Goal: Task Accomplishment & Management: Use online tool/utility

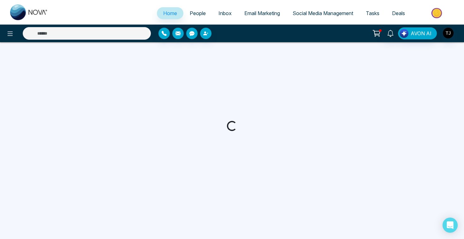
select select "*"
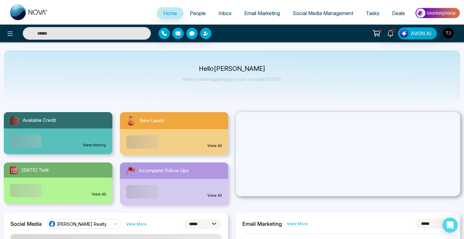
click at [449, 34] on img "button" at bounding box center [448, 33] width 11 height 11
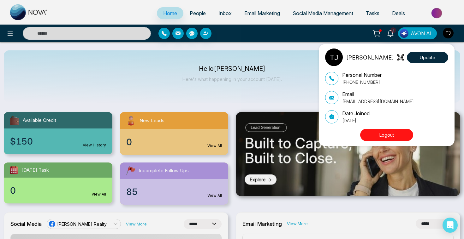
click at [383, 132] on button "Logout" at bounding box center [386, 135] width 53 height 12
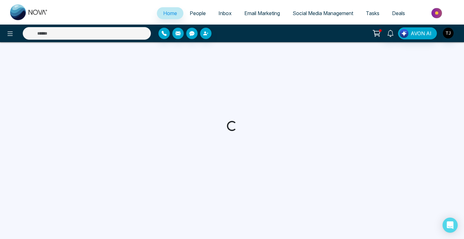
select select "*"
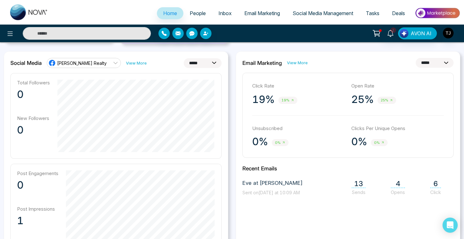
scroll to position [160, 0]
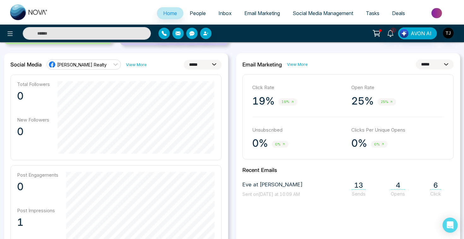
click at [90, 66] on span "[PERSON_NAME] Realty" at bounding box center [82, 65] width 50 height 6
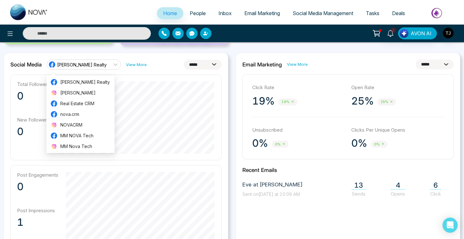
scroll to position [215, 0]
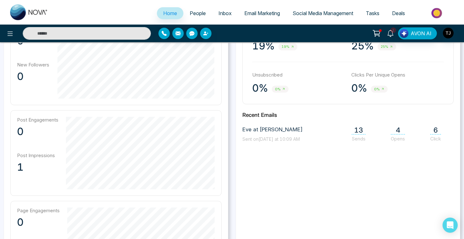
click at [58, 122] on p "Post Engagements" at bounding box center [37, 120] width 41 height 6
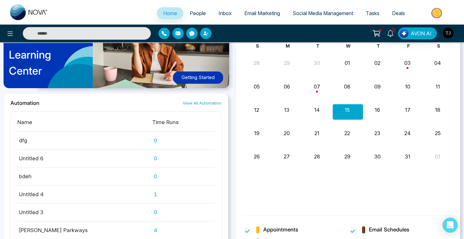
scroll to position [520, 0]
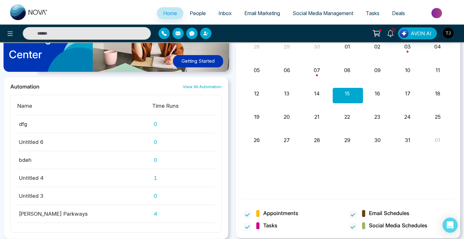
click at [195, 15] on span "People" at bounding box center [198, 13] width 16 height 6
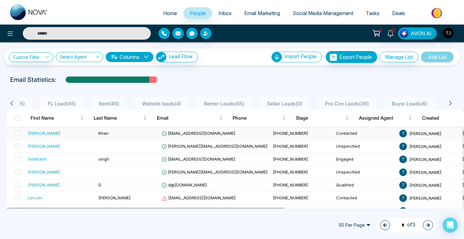
click at [32, 136] on div "[PERSON_NAME]" at bounding box center [44, 133] width 32 height 6
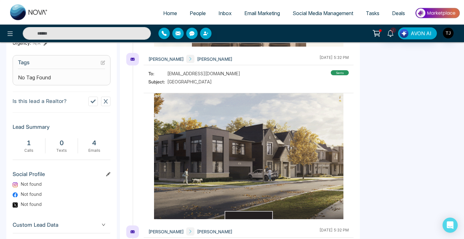
scroll to position [284, 0]
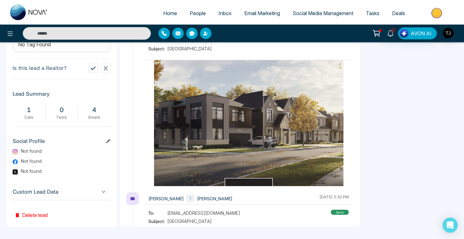
click at [75, 185] on div "Custom Lead Data" at bounding box center [62, 192] width 98 height 16
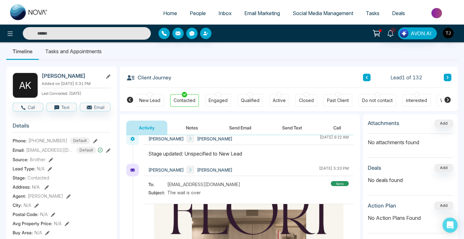
scroll to position [5, 0]
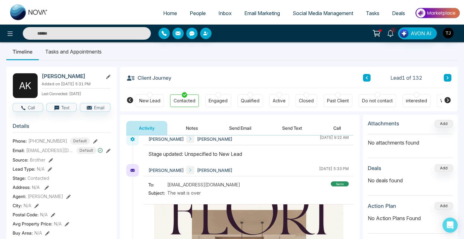
click at [245, 128] on button "Send Email" at bounding box center [239, 128] width 47 height 14
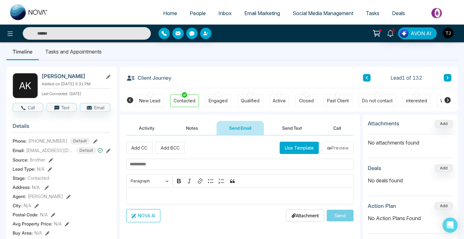
click at [294, 128] on button "Send Text" at bounding box center [291, 128] width 45 height 14
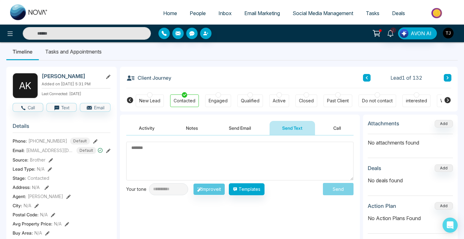
click at [87, 50] on li "Tasks and Appointments" at bounding box center [73, 51] width 69 height 17
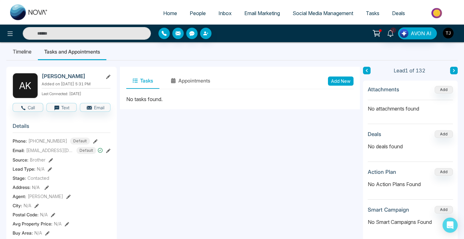
click at [315, 12] on span "Social Media Management" at bounding box center [322, 13] width 61 height 6
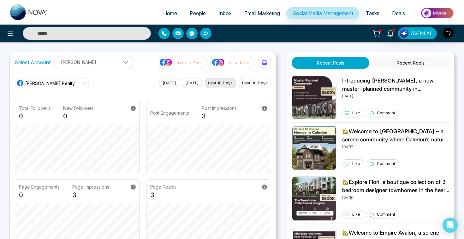
click at [58, 85] on span "[PERSON_NAME] Realty" at bounding box center [50, 83] width 50 height 7
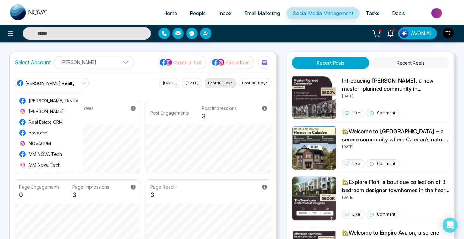
click at [142, 94] on main "[PERSON_NAME] Realty [PERSON_NAME] Realty [PERSON_NAME] Real Estate CRM nova.cr…" at bounding box center [143, 165] width 256 height 174
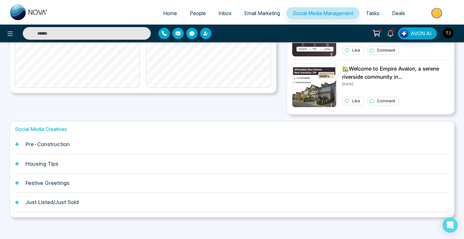
scroll to position [168, 0]
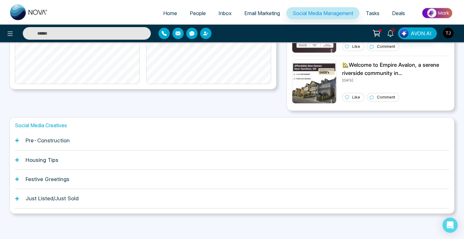
click at [62, 139] on h1 "Pre-Construction" at bounding box center [48, 141] width 44 height 6
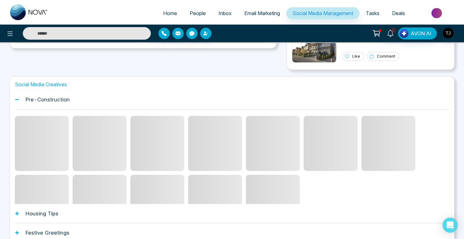
scroll to position [227, 0]
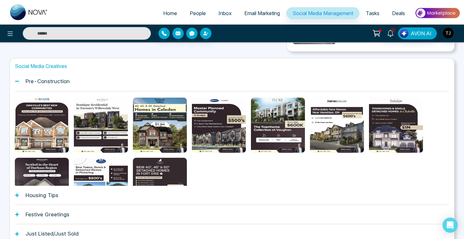
click at [40, 198] on h1 "Housing Tips" at bounding box center [42, 195] width 33 height 6
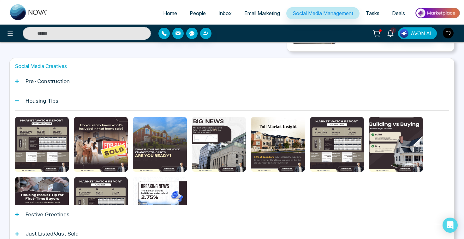
click at [65, 83] on h1 "Pre-Construction" at bounding box center [48, 81] width 44 height 6
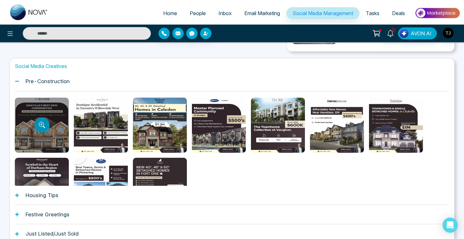
click at [45, 127] on button "Preview template" at bounding box center [41, 125] width 15 height 15
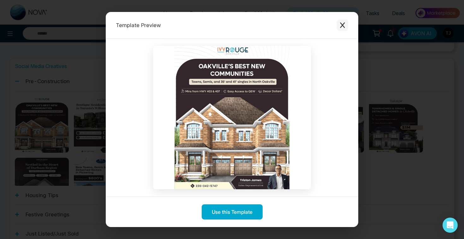
click at [343, 20] on button "Close modal" at bounding box center [342, 25] width 11 height 11
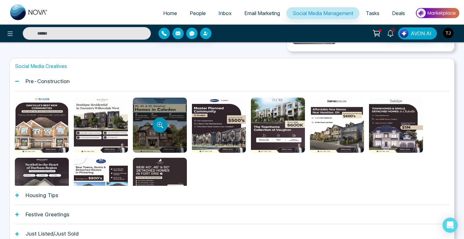
click at [157, 127] on icon "Preview template" at bounding box center [160, 125] width 6 height 6
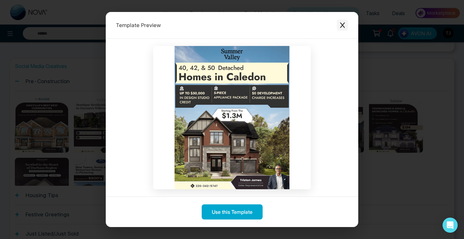
click at [344, 26] on icon "Close modal" at bounding box center [342, 25] width 6 height 6
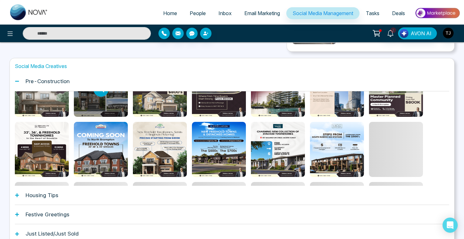
scroll to position [97, 0]
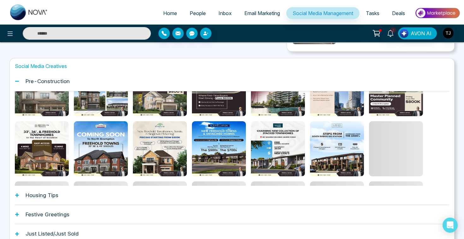
click at [54, 197] on h1 "Housing Tips" at bounding box center [42, 195] width 33 height 6
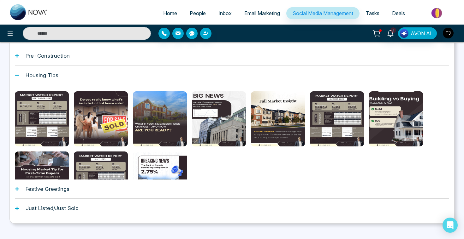
scroll to position [263, 0]
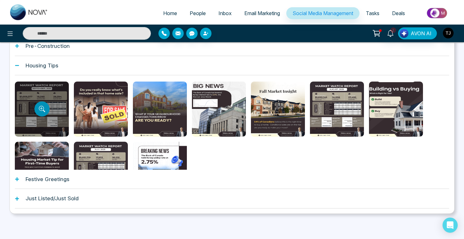
click at [44, 107] on icon "Preview template" at bounding box center [42, 109] width 6 height 6
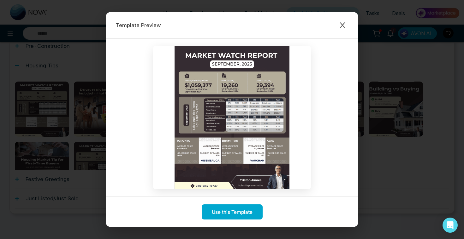
click at [60, 109] on div "Template Preview Use this Template" at bounding box center [232, 119] width 464 height 239
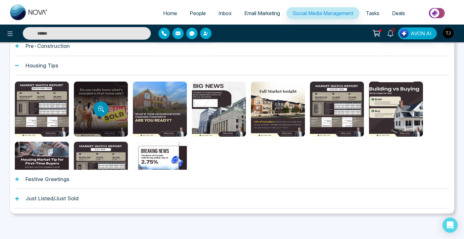
click at [100, 109] on icon "Preview template" at bounding box center [101, 109] width 6 height 6
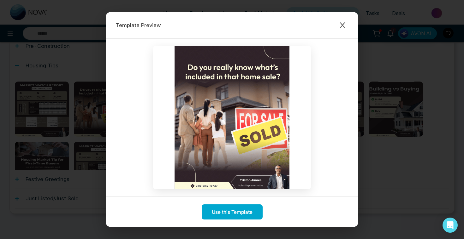
click at [85, 143] on div "Template Preview Use this Template" at bounding box center [232, 119] width 464 height 239
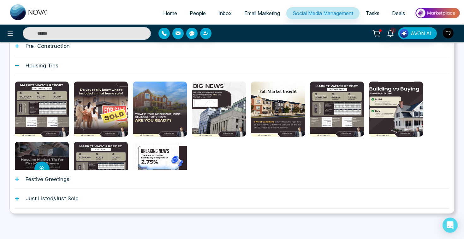
click at [43, 161] on div at bounding box center [42, 169] width 54 height 55
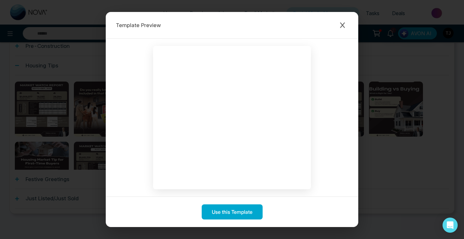
click at [34, 132] on div "Template Preview Use this Template" at bounding box center [232, 119] width 464 height 239
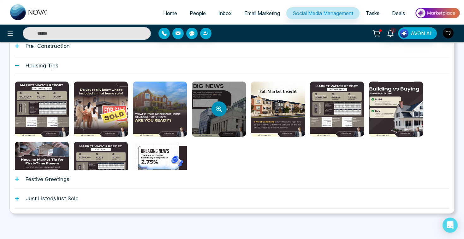
click at [213, 108] on button "Preview template" at bounding box center [218, 109] width 15 height 15
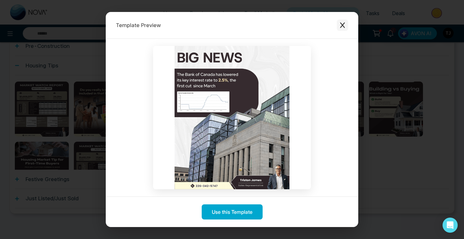
click at [340, 26] on icon "Close modal" at bounding box center [342, 25] width 6 height 6
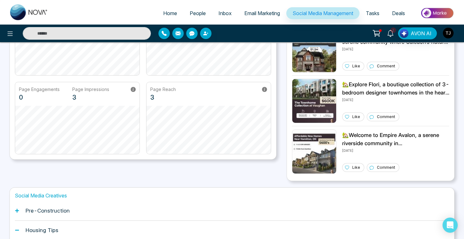
scroll to position [0, 0]
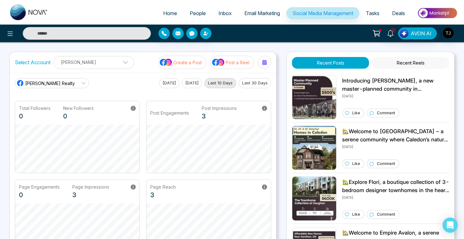
click at [238, 62] on p "Post a Reel" at bounding box center [238, 62] width 24 height 7
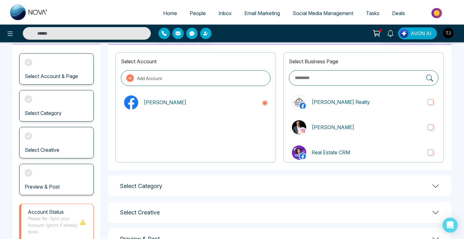
scroll to position [34, 0]
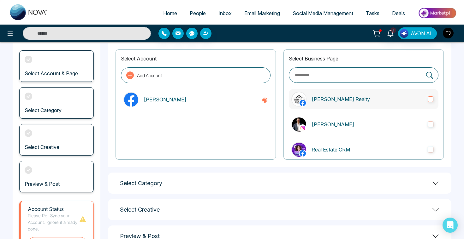
click at [365, 102] on p "[PERSON_NAME] Realty" at bounding box center [366, 100] width 111 height 8
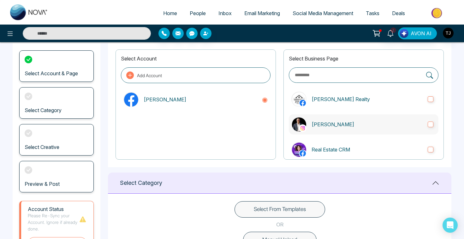
click at [358, 129] on label "[PERSON_NAME]" at bounding box center [364, 125] width 150 height 20
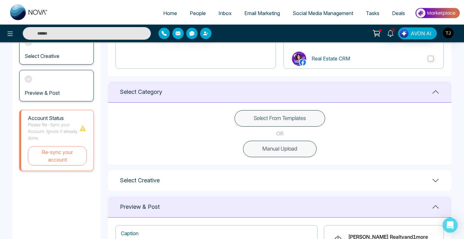
scroll to position [129, 0]
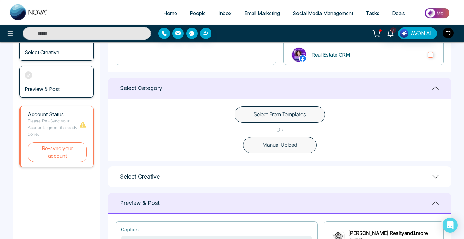
click at [282, 113] on button "Select From Templates" at bounding box center [279, 115] width 91 height 16
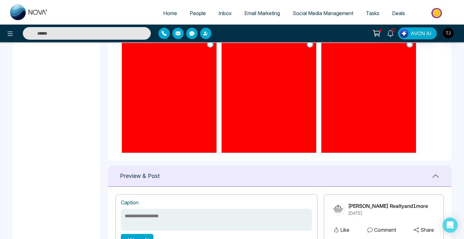
scroll to position [0, 0]
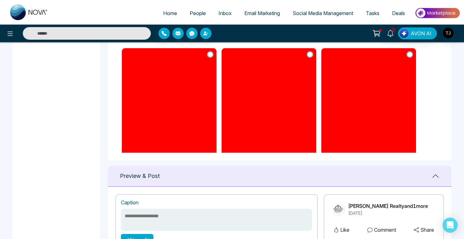
click at [212, 55] on icon at bounding box center [210, 54] width 6 height 6
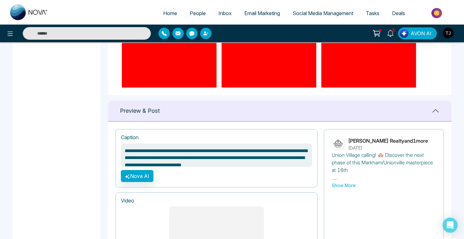
scroll to position [12, 0]
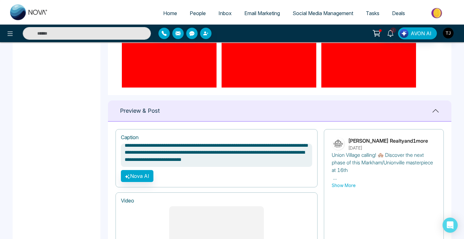
type textarea "**********"
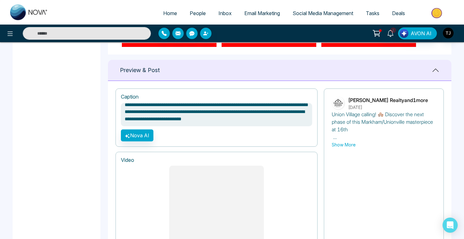
scroll to position [390, 0]
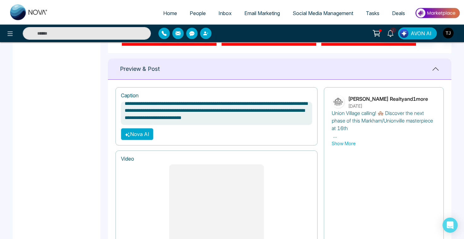
click at [140, 130] on button "Nova AI" at bounding box center [137, 134] width 32 height 12
type textarea "**********"
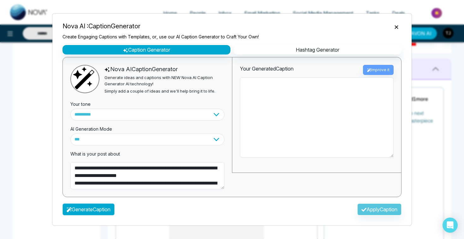
click at [114, 206] on button "Generate Caption" at bounding box center [88, 210] width 52 height 12
type textarea "**********"
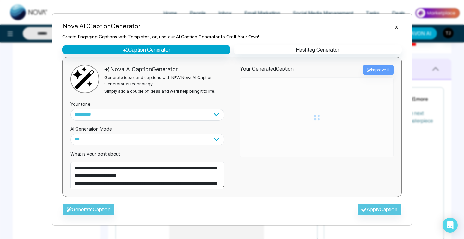
type textarea "**********"
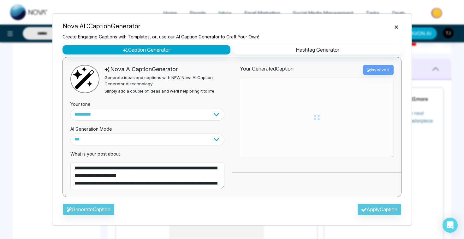
type textarea "**********"
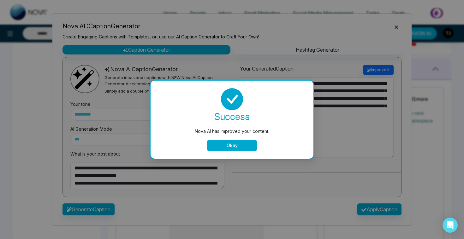
click at [240, 147] on button "Okay" at bounding box center [232, 145] width 50 height 11
type textarea "**********"
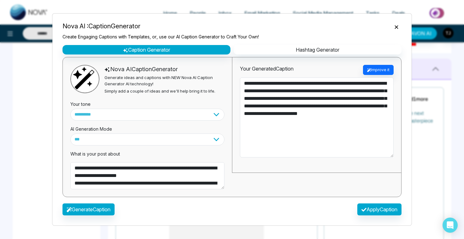
type textarea "**********"
click at [372, 217] on div "Generate Caption Apply Caption" at bounding box center [231, 212] width 349 height 18
type textarea "**********"
click at [372, 215] on button "Apply Caption" at bounding box center [379, 210] width 44 height 12
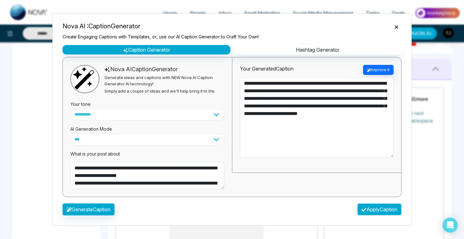
type textarea "**********"
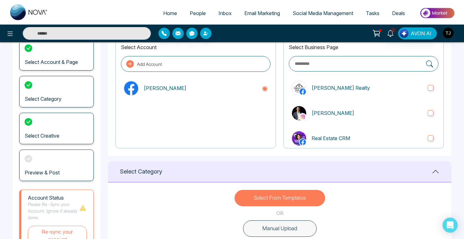
scroll to position [0, 0]
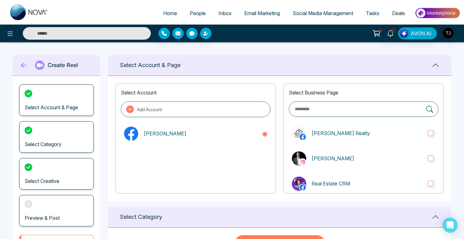
click at [255, 13] on span "Email Marketing" at bounding box center [262, 13] width 36 height 6
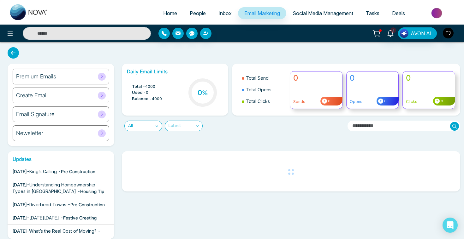
click at [44, 136] on div "Newsletter" at bounding box center [61, 134] width 97 height 16
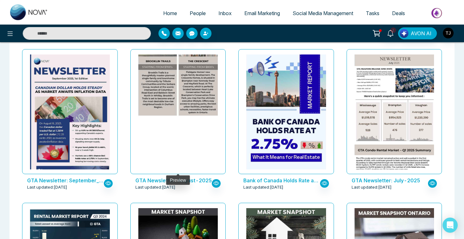
scroll to position [185, 0]
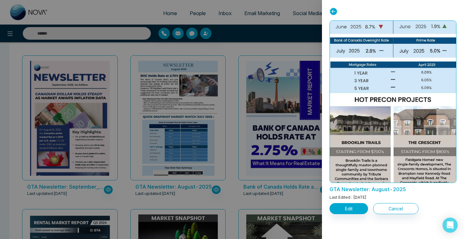
scroll to position [622, 0]
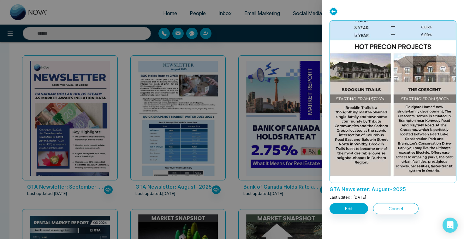
click at [297, 47] on div at bounding box center [232, 119] width 464 height 239
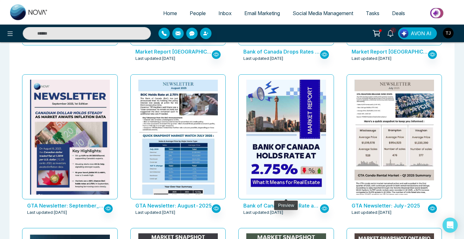
scroll to position [164, 0]
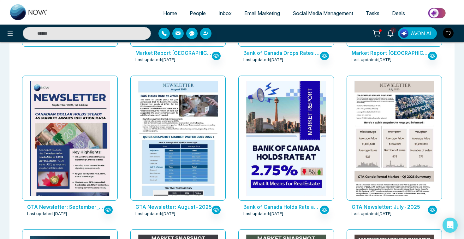
click at [258, 13] on span "Email Marketing" at bounding box center [262, 13] width 36 height 6
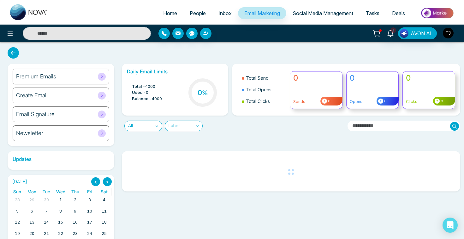
click at [63, 77] on div "Premium Emails" at bounding box center [61, 77] width 97 height 16
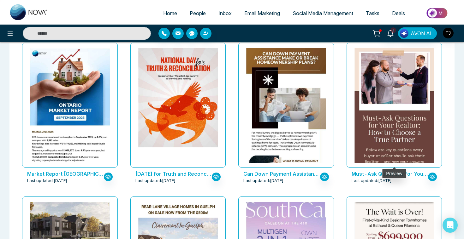
scroll to position [359, 0]
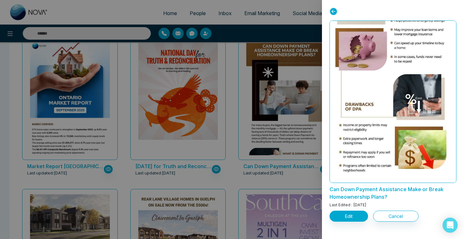
scroll to position [401, 0]
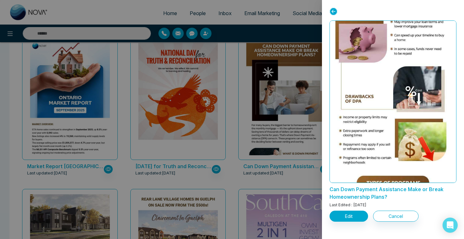
click at [216, 160] on div at bounding box center [232, 119] width 464 height 239
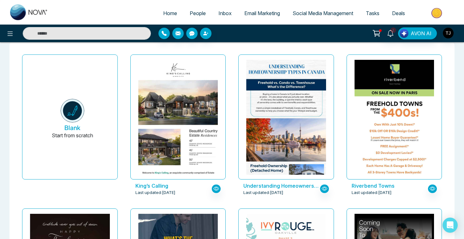
scroll to position [0, 0]
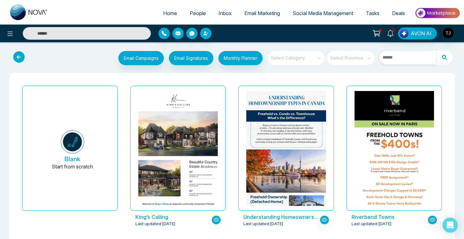
click at [407, 60] on input "text" at bounding box center [407, 58] width 57 height 14
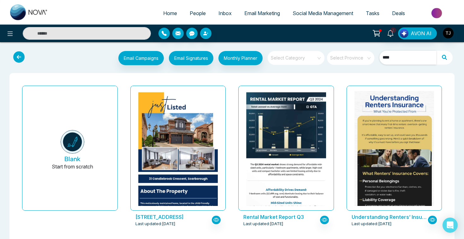
type input "****"
click at [421, 30] on span "AVON AI" at bounding box center [420, 34] width 21 height 8
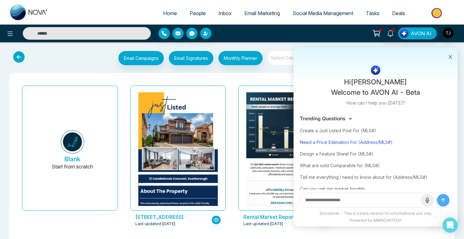
click at [347, 142] on div "Need a Price Estimation For (Address/MLS#)" at bounding box center [375, 143] width 151 height 12
type input "**********"
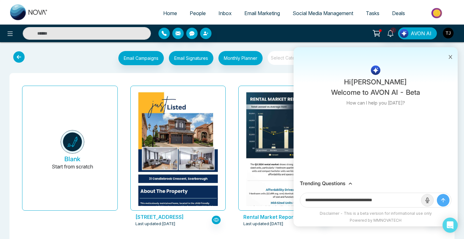
drag, startPoint x: 364, startPoint y: 200, endPoint x: 408, endPoint y: 199, distance: 44.5
click at [408, 199] on input "**********" at bounding box center [360, 200] width 121 height 14
paste input "text"
click at [437, 194] on button "submit" at bounding box center [443, 200] width 13 height 13
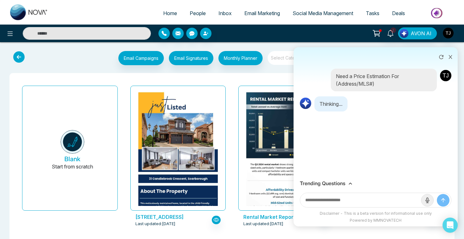
click at [373, 199] on input "text" at bounding box center [360, 200] width 121 height 14
click at [441, 55] on icon at bounding box center [441, 57] width 4 height 4
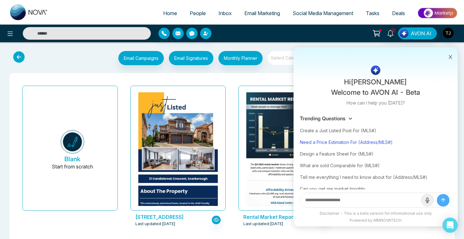
click at [344, 145] on div "Need a Price Estimation For (Address/MLS#)" at bounding box center [375, 143] width 151 height 12
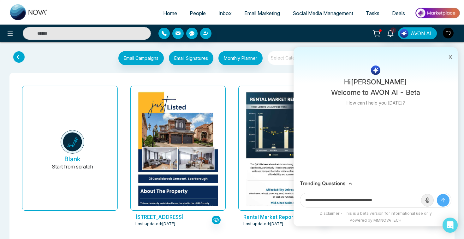
drag, startPoint x: 363, startPoint y: 199, endPoint x: 409, endPoint y: 201, distance: 46.1
click at [409, 201] on input "**********" at bounding box center [360, 200] width 121 height 14
paste input "**********"
drag, startPoint x: 364, startPoint y: 201, endPoint x: 405, endPoint y: 201, distance: 41.0
click at [405, 201] on input "**********" at bounding box center [360, 200] width 121 height 14
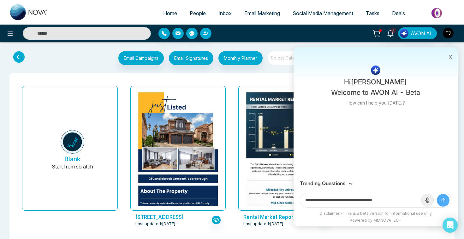
paste input "text"
type input "**********"
click at [437, 194] on button "submit" at bounding box center [443, 200] width 13 height 13
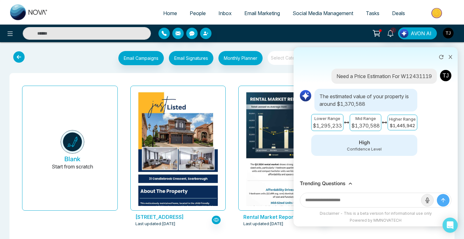
click at [323, 184] on h3 "Trending Questions" at bounding box center [322, 184] width 45 height 6
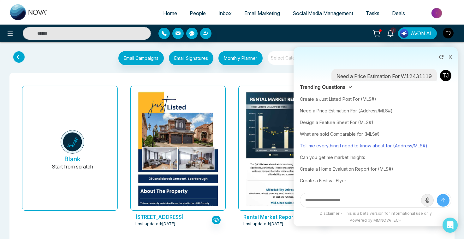
click at [334, 146] on div "Tell me everything I need to know about for (Address/MLS#)" at bounding box center [375, 146] width 151 height 12
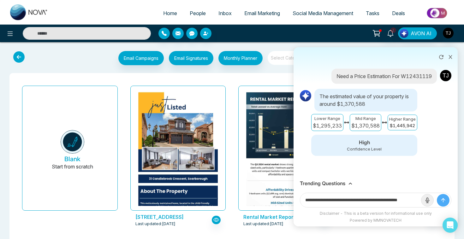
scroll to position [0, 15]
drag, startPoint x: 397, startPoint y: 199, endPoint x: 427, endPoint y: 199, distance: 30.0
click at [427, 199] on form "**********" at bounding box center [375, 200] width 151 height 15
paste input "text"
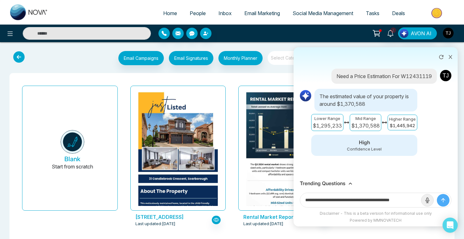
type input "**********"
click at [437, 194] on button "submit" at bounding box center [443, 200] width 13 height 13
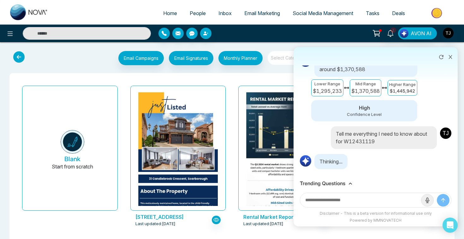
scroll to position [39, 0]
click at [397, 130] on div "Tell me everything I need to know about for W12431119" at bounding box center [384, 137] width 106 height 23
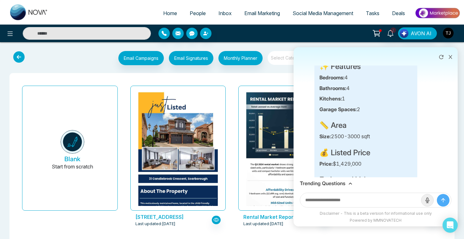
scroll to position [150, 0]
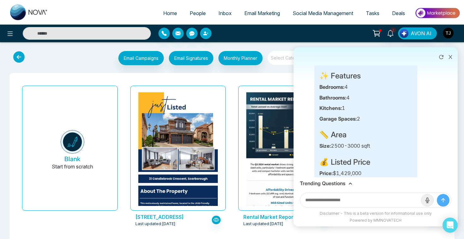
click at [336, 183] on h3 "Trending Questions" at bounding box center [322, 184] width 45 height 6
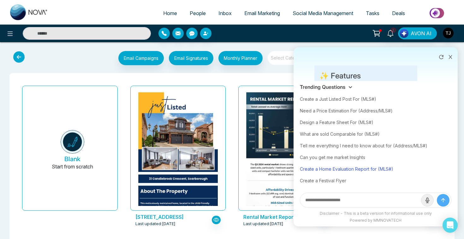
click at [333, 173] on div "Create a Home Evaluation Report for (MLS#)" at bounding box center [375, 169] width 151 height 12
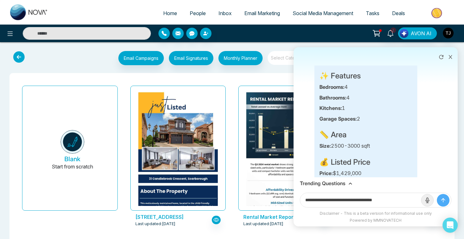
drag, startPoint x: 382, startPoint y: 200, endPoint x: 404, endPoint y: 199, distance: 22.5
click at [404, 200] on input "**********" at bounding box center [360, 200] width 121 height 14
paste input "**********"
type input "**********"
click at [437, 194] on button "submit" at bounding box center [443, 200] width 13 height 13
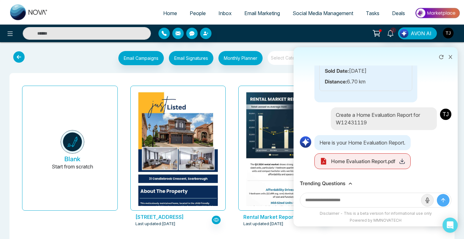
scroll to position [2309, 0]
click at [401, 161] on icon at bounding box center [402, 161] width 6 height 6
click at [340, 181] on h3 "Trending Questions" at bounding box center [322, 184] width 45 height 6
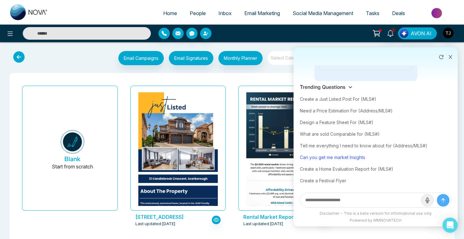
click at [339, 158] on div "Can you get me market Insights" at bounding box center [375, 158] width 151 height 12
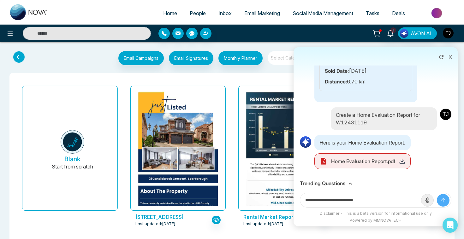
click at [384, 202] on input "**********" at bounding box center [360, 200] width 121 height 14
type input "**********"
click at [437, 194] on button "submit" at bounding box center [443, 200] width 13 height 13
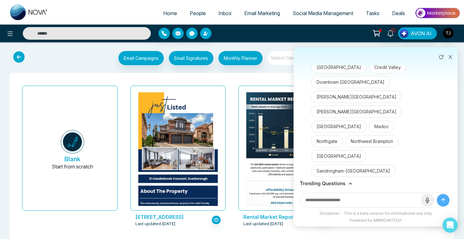
scroll to position [2512, 0]
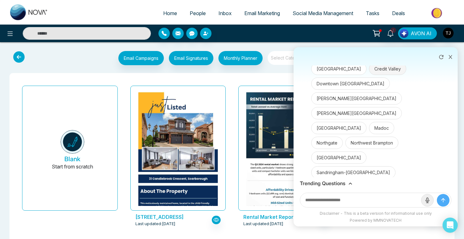
click at [369, 75] on button "Credit Valley" at bounding box center [387, 69] width 37 height 12
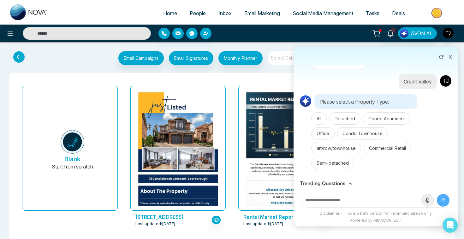
scroll to position [2962, 0]
click at [353, 121] on button "Detached" at bounding box center [344, 119] width 31 height 12
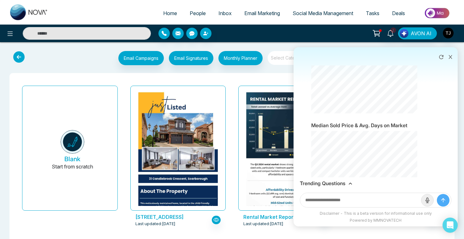
scroll to position [3771, 0]
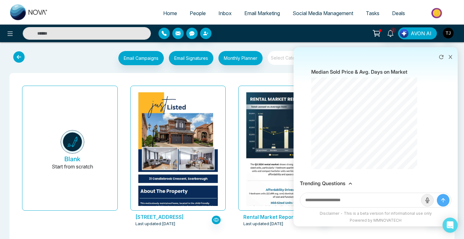
click at [320, 184] on h3 "Trending Questions" at bounding box center [322, 184] width 45 height 6
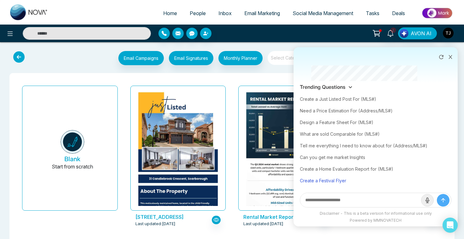
click at [327, 180] on div "Create a Festival Flyer" at bounding box center [375, 181] width 151 height 12
type input "**********"
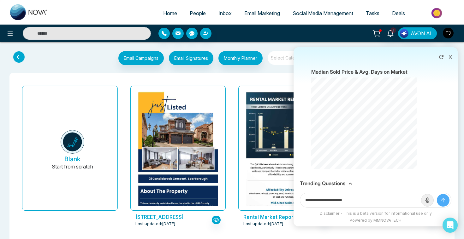
click at [363, 201] on input "**********" at bounding box center [360, 200] width 121 height 14
click at [437, 194] on button "submit" at bounding box center [443, 200] width 13 height 13
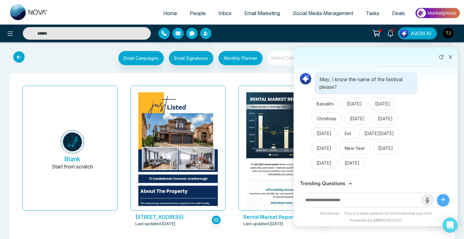
scroll to position [3906, 0]
click at [398, 113] on button "[DATE]" at bounding box center [385, 119] width 26 height 12
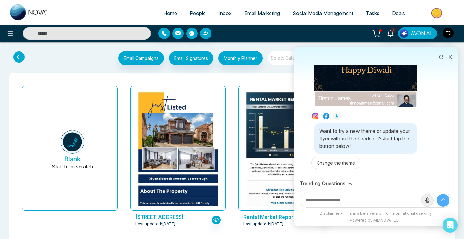
scroll to position [4177, 0]
click at [343, 166] on button "Change the theme" at bounding box center [335, 163] width 49 height 12
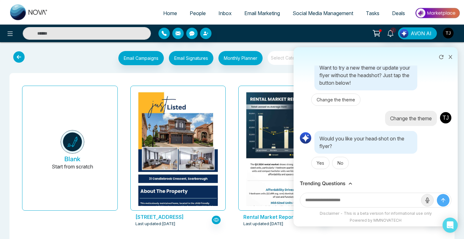
scroll to position [4237, 0]
click at [345, 166] on button "No" at bounding box center [340, 163] width 17 height 12
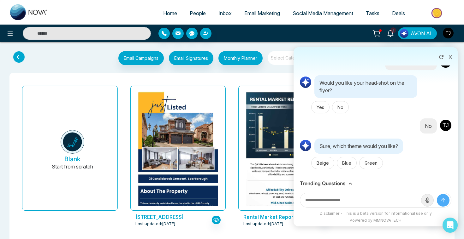
scroll to position [4293, 0]
click at [343, 165] on button "Blue" at bounding box center [347, 163] width 20 height 12
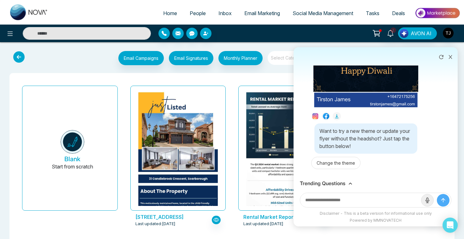
scroll to position [4555, 0]
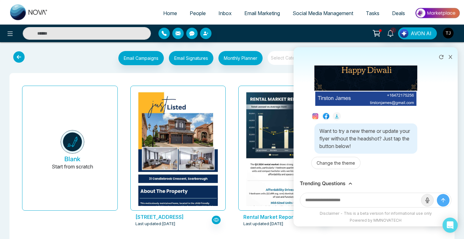
click at [337, 118] on icon at bounding box center [336, 116] width 5 height 5
click at [451, 60] on button at bounding box center [450, 56] width 8 height 12
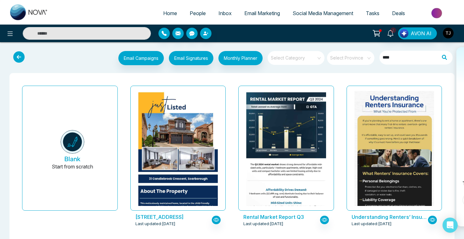
click at [257, 19] on link "Email Marketing" at bounding box center [262, 13] width 48 height 12
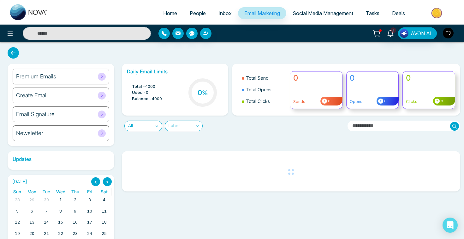
click at [26, 96] on h6 "Create Email" at bounding box center [32, 95] width 32 height 7
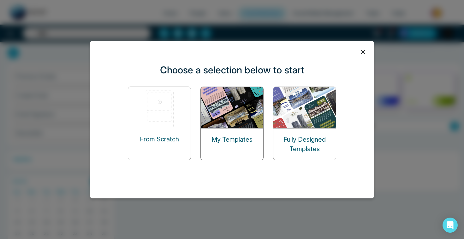
click at [170, 106] on img at bounding box center [159, 107] width 63 height 41
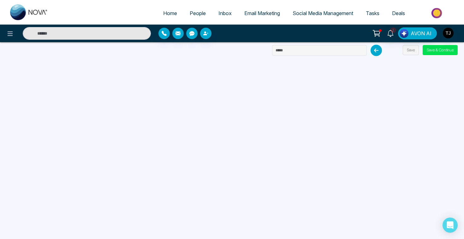
click at [195, 13] on span "People" at bounding box center [198, 13] width 16 height 6
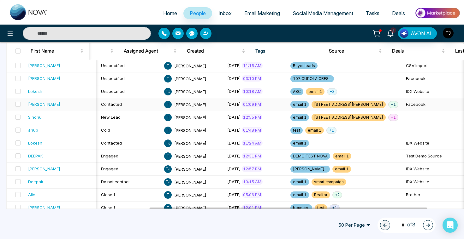
scroll to position [190, 0]
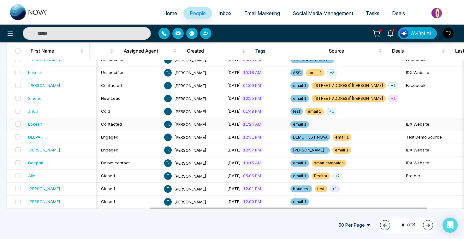
click at [403, 120] on td "IDX Website" at bounding box center [434, 124] width 63 height 13
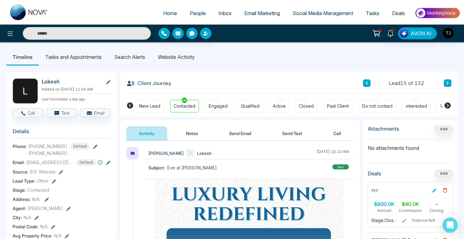
click at [175, 58] on li "Website Activity" at bounding box center [176, 57] width 50 height 17
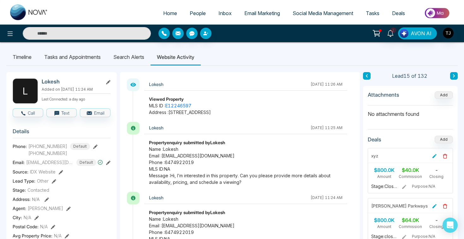
click at [125, 58] on li "Search Alerts" at bounding box center [129, 57] width 44 height 17
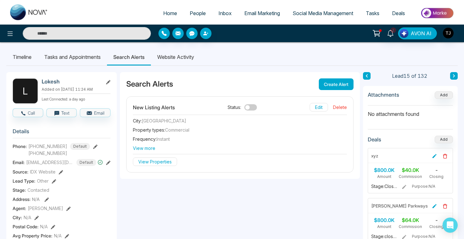
click at [334, 87] on button "Create Alert" at bounding box center [336, 85] width 35 height 12
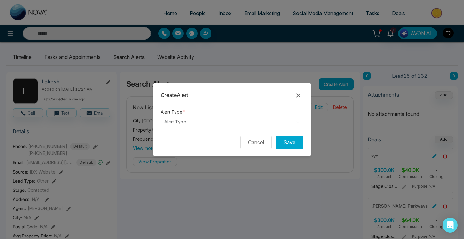
click at [220, 117] on input "search" at bounding box center [229, 122] width 131 height 12
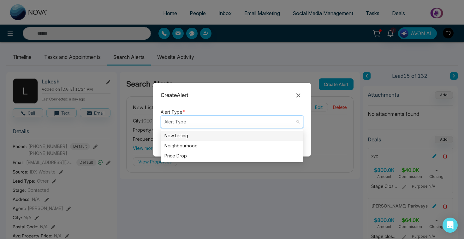
click at [197, 138] on div "New Listing" at bounding box center [231, 135] width 135 height 7
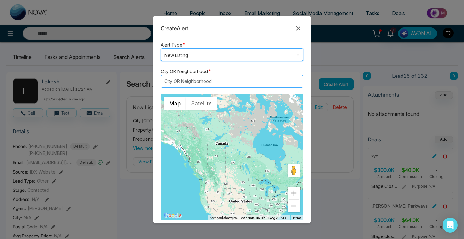
click at [178, 79] on div at bounding box center [228, 82] width 133 height 8
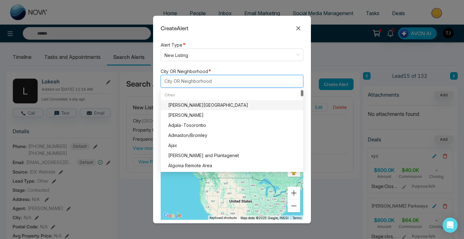
click at [178, 81] on div at bounding box center [228, 82] width 133 height 8
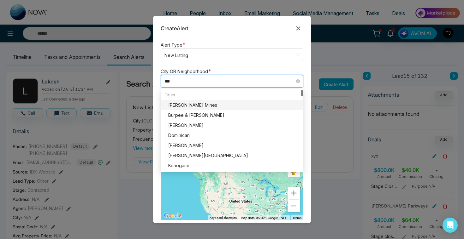
type input "****"
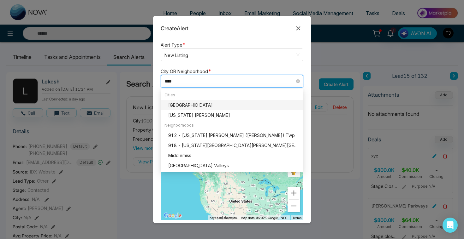
click at [188, 103] on div "[GEOGRAPHIC_DATA]" at bounding box center [233, 105] width 131 height 7
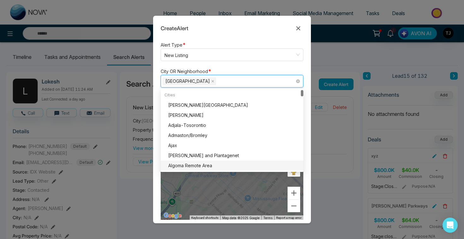
scroll to position [55, 0]
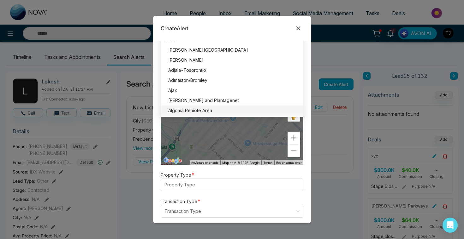
click at [206, 178] on div "Property Type * Property Type" at bounding box center [232, 181] width 143 height 20
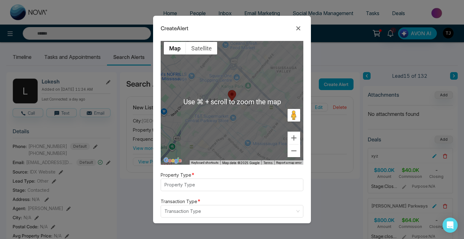
click at [206, 193] on form "Alert Type * New Listing listing neighbourhood New Listing Neighbourhood Price …" at bounding box center [232, 132] width 158 height 183
click at [206, 185] on div at bounding box center [228, 185] width 133 height 8
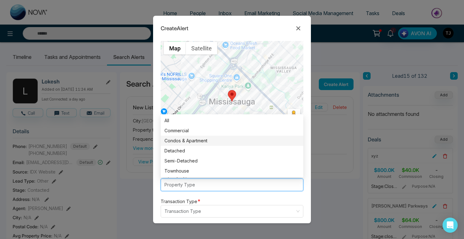
click at [186, 143] on div "Condos & Apartment" at bounding box center [231, 141] width 135 height 7
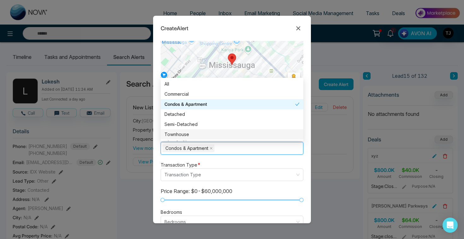
scroll to position [98, 0]
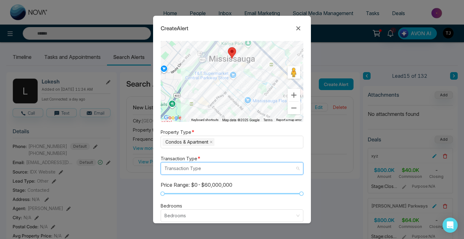
click at [190, 169] on input "search" at bounding box center [229, 169] width 131 height 12
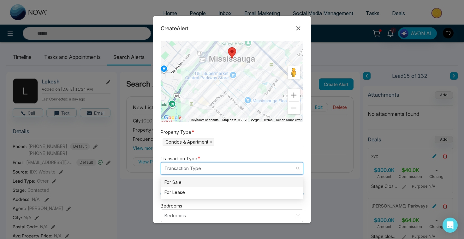
click at [186, 185] on div "For Sale" at bounding box center [231, 182] width 135 height 7
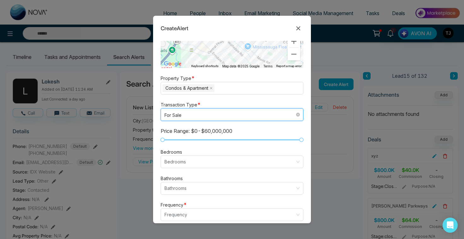
scroll to position [152, 0]
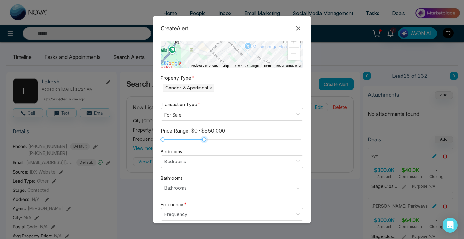
drag, startPoint x: 302, startPoint y: 138, endPoint x: 205, endPoint y: 137, distance: 96.5
click at [205, 138] on div at bounding box center [204, 140] width 4 height 4
click at [201, 160] on input "search" at bounding box center [229, 162] width 131 height 12
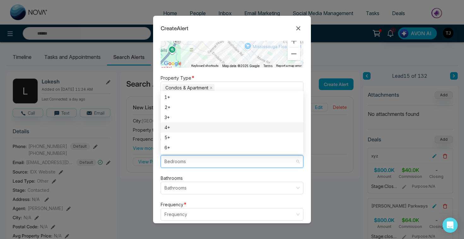
click at [196, 129] on div "4+" at bounding box center [231, 127] width 135 height 7
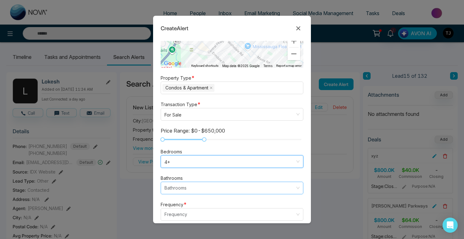
click at [191, 185] on input "search" at bounding box center [229, 188] width 131 height 12
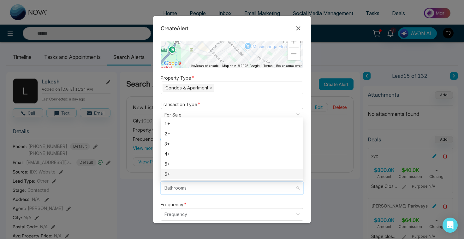
click at [161, 179] on div "Bathrooms Bathrooms 5 6 1+ 2+ 3+ 4+ 5+ 6+" at bounding box center [232, 184] width 143 height 20
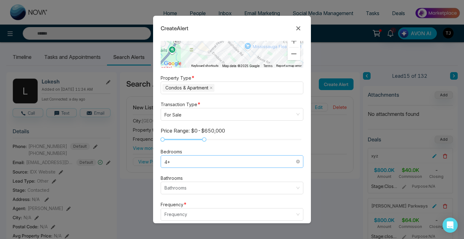
click at [167, 159] on span "4+" at bounding box center [231, 162] width 135 height 8
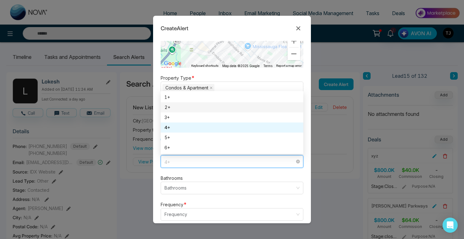
click at [178, 106] on div "2+" at bounding box center [231, 107] width 135 height 7
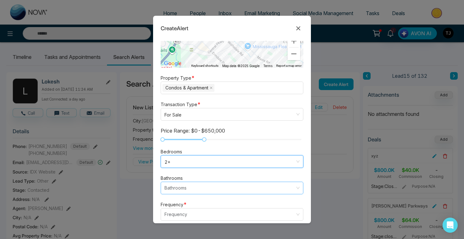
click at [164, 191] on input "search" at bounding box center [229, 188] width 131 height 12
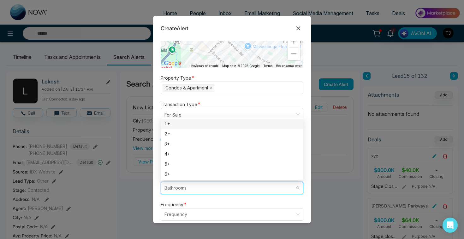
click at [171, 122] on div "1+" at bounding box center [231, 123] width 135 height 7
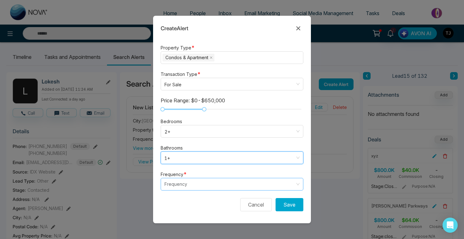
scroll to position [185, 0]
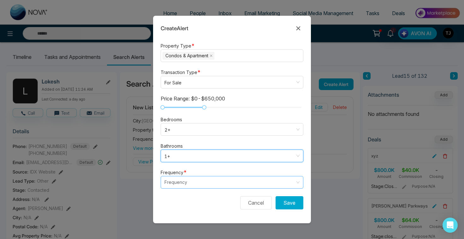
click at [178, 183] on input "search" at bounding box center [229, 183] width 131 height 12
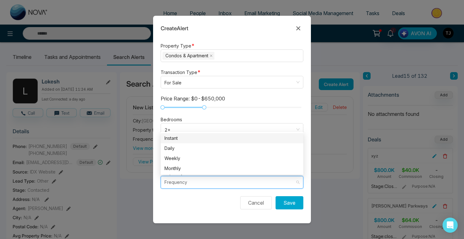
click at [174, 138] on div "Instant" at bounding box center [231, 138] width 135 height 7
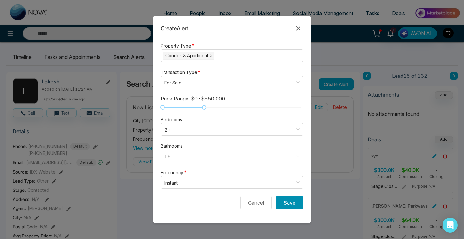
click at [290, 206] on button "Save" at bounding box center [289, 203] width 28 height 13
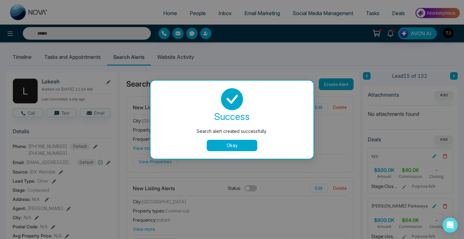
click at [248, 141] on button "Okay" at bounding box center [232, 145] width 50 height 11
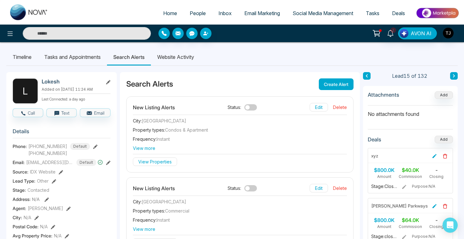
click at [249, 109] on span at bounding box center [250, 107] width 13 height 6
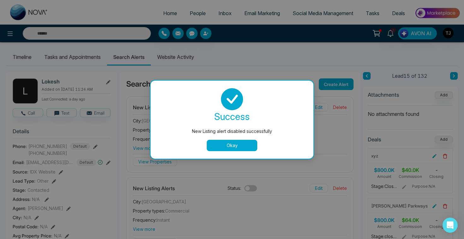
click at [243, 145] on button "Okay" at bounding box center [232, 145] width 50 height 11
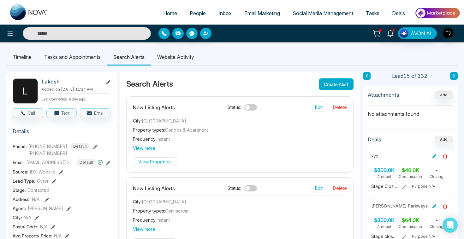
click at [3, 33] on div at bounding box center [77, 33] width 155 height 13
click at [8, 34] on icon at bounding box center [10, 34] width 8 height 8
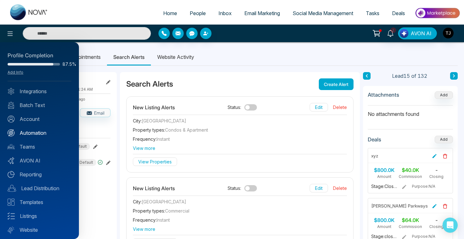
click at [32, 132] on link "Automation" at bounding box center [40, 133] width 64 height 8
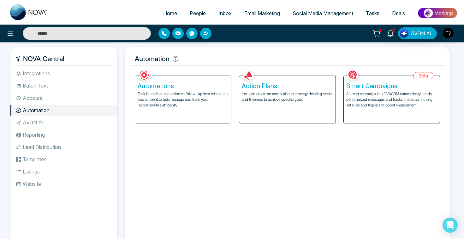
click at [265, 91] on p "You can create an action plan to strategy detailing steps and timelines to achi…" at bounding box center [287, 96] width 91 height 11
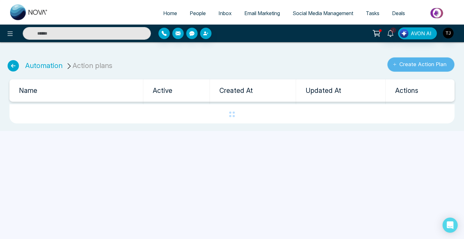
click at [420, 68] on button "Create Action Plan" at bounding box center [420, 64] width 67 height 15
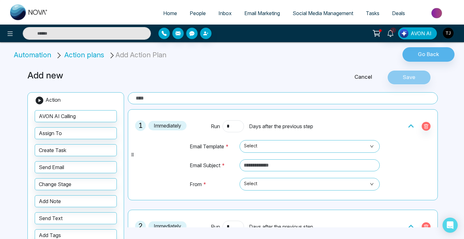
click at [367, 81] on div "Cancel Save" at bounding box center [370, 77] width 139 height 15
click at [364, 77] on link "Cancel" at bounding box center [363, 77] width 48 height 8
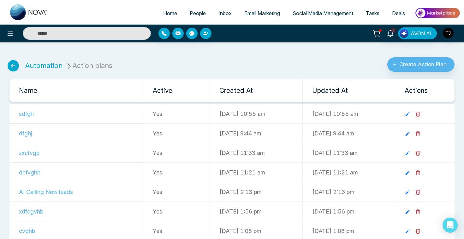
click at [8, 26] on div "1 AVON AI" at bounding box center [232, 34] width 464 height 18
click at [8, 29] on button at bounding box center [10, 33] width 13 height 13
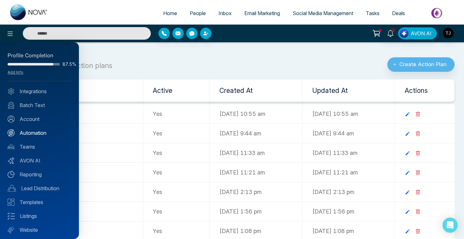
click at [28, 134] on link "Automation" at bounding box center [40, 133] width 64 height 8
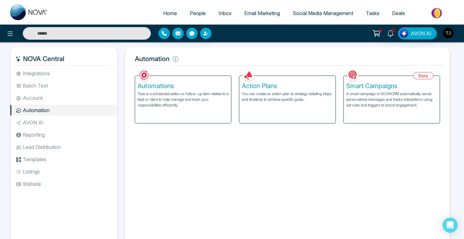
click at [374, 94] on p "A smart campaign in NOVACRM automatically sends personalized messages and track…" at bounding box center [391, 99] width 91 height 17
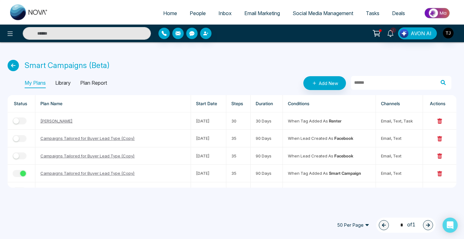
click at [65, 80] on p "Library" at bounding box center [62, 83] width 15 height 10
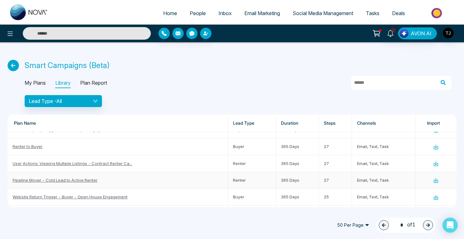
scroll to position [143, 0]
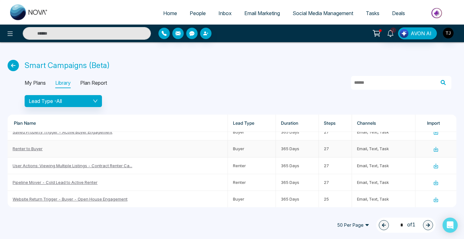
click at [26, 147] on link "Renter to Buyer" at bounding box center [28, 148] width 30 height 5
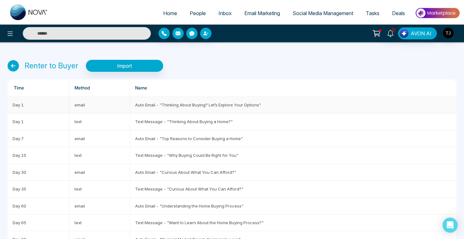
click at [171, 105] on td "Auto Email - "Thinking About Buying? Let’s Explore Your Options"" at bounding box center [293, 105] width 326 height 17
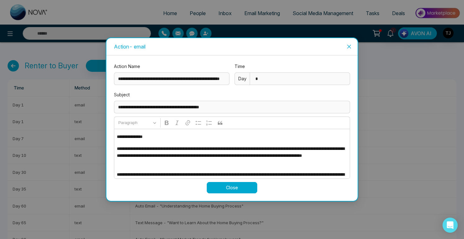
click at [76, 160] on div "**********" at bounding box center [232, 119] width 464 height 239
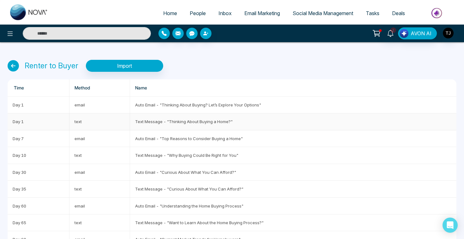
click at [171, 126] on td "Text Message - "Thinking About Buying a Home?"" at bounding box center [293, 122] width 326 height 17
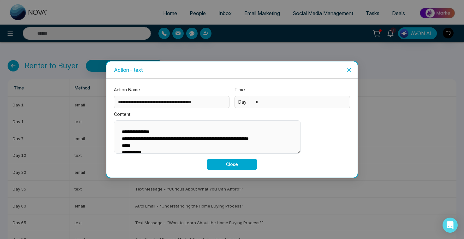
scroll to position [9, 0]
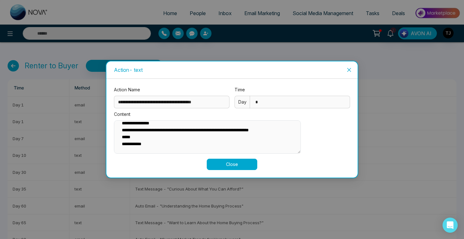
click at [85, 144] on div "**********" at bounding box center [232, 119] width 464 height 239
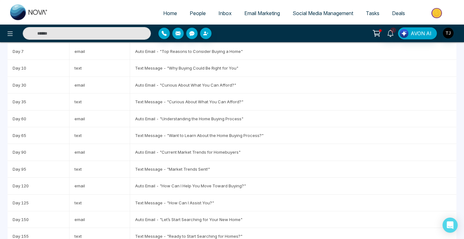
scroll to position [0, 0]
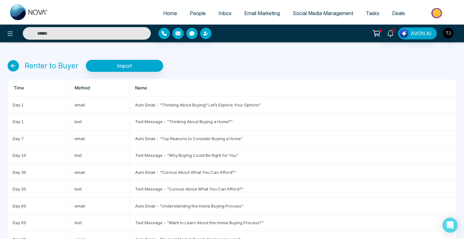
click at [264, 19] on link "Email Marketing" at bounding box center [262, 13] width 48 height 12
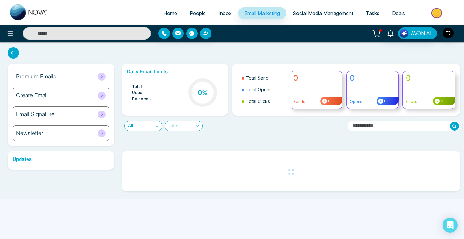
click at [36, 79] on h6 "Premium Emails" at bounding box center [36, 76] width 40 height 7
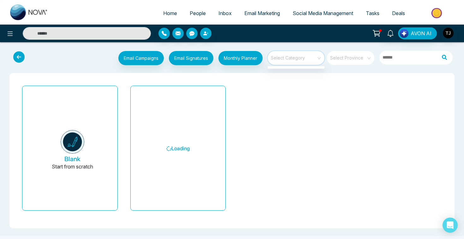
click at [297, 56] on input "search" at bounding box center [293, 55] width 45 height 9
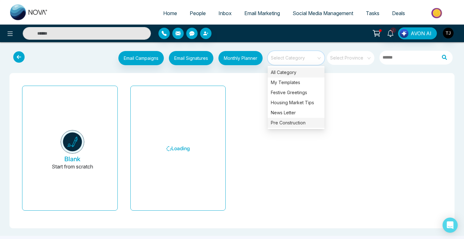
click at [306, 121] on div "Pre Construction" at bounding box center [295, 123] width 57 height 10
click at [301, 125] on div "Pre Construction" at bounding box center [295, 123] width 57 height 10
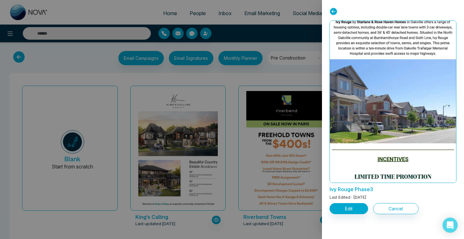
scroll to position [187, 0]
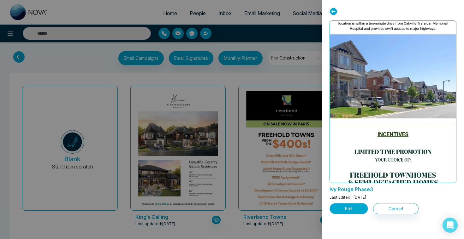
click at [343, 206] on button "Edit" at bounding box center [348, 208] width 38 height 11
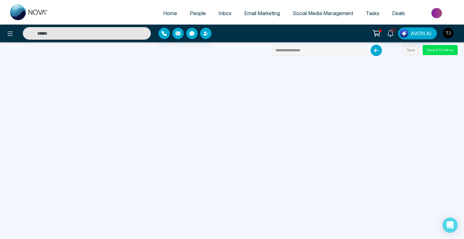
click at [267, 12] on span "Email Marketing" at bounding box center [262, 13] width 36 height 6
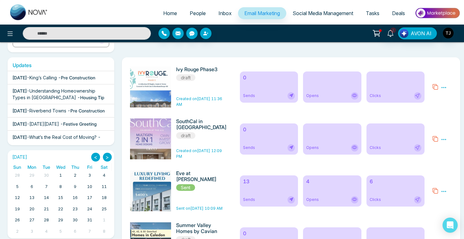
scroll to position [96, 0]
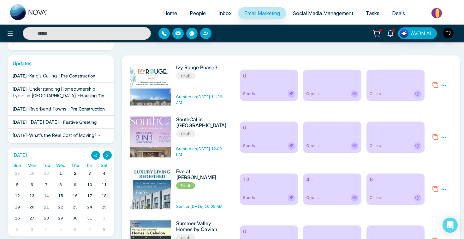
click at [267, 182] on h6 "13" at bounding box center [269, 180] width 52 height 6
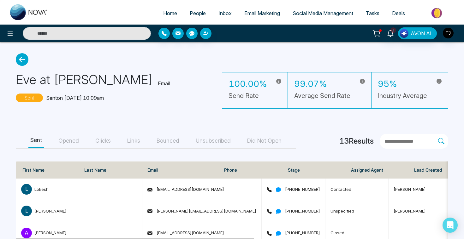
click at [101, 140] on button "Clicks" at bounding box center [102, 141] width 19 height 14
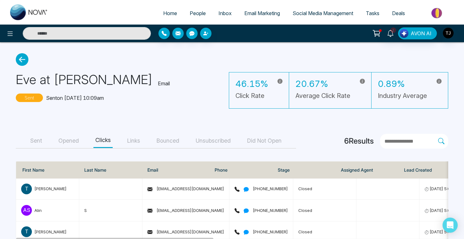
click at [74, 144] on button "Opened" at bounding box center [68, 141] width 24 height 14
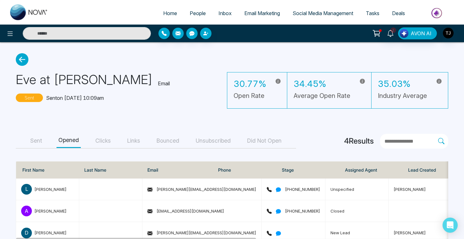
click at [36, 143] on button "Sent" at bounding box center [35, 141] width 15 height 14
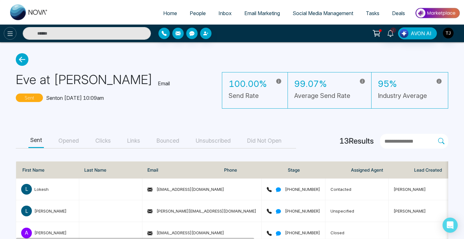
click at [7, 35] on icon at bounding box center [10, 34] width 8 height 8
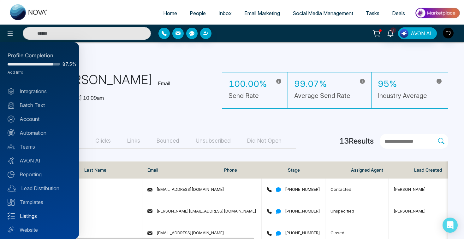
click at [27, 217] on link "Listings" at bounding box center [40, 217] width 64 height 8
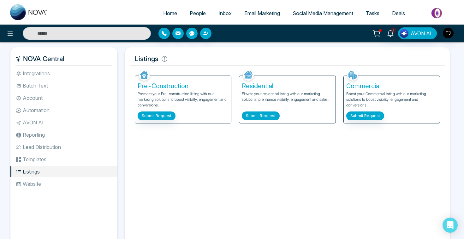
click at [257, 116] on button "Submit Request" at bounding box center [261, 116] width 38 height 9
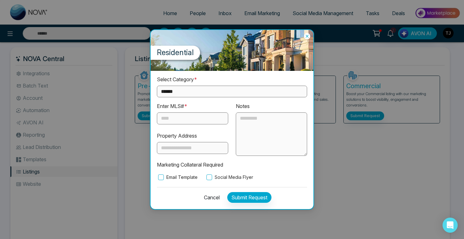
click at [232, 97] on select "**********" at bounding box center [232, 92] width 150 height 12
select select "*********"
click at [188, 120] on input "text" at bounding box center [192, 119] width 71 height 12
click at [170, 175] on label "Email Template" at bounding box center [177, 177] width 41 height 7
click at [225, 179] on label "Social Media Flyer" at bounding box center [229, 177] width 48 height 7
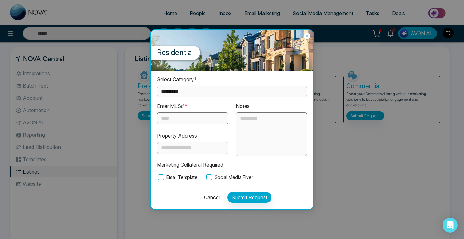
click at [305, 37] on icon at bounding box center [307, 36] width 6 height 6
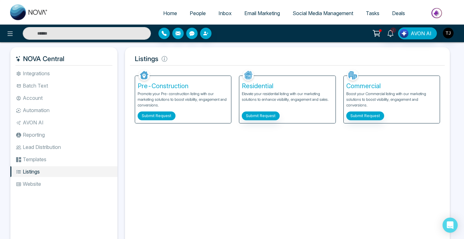
click at [169, 116] on button "Submit Request" at bounding box center [157, 116] width 38 height 9
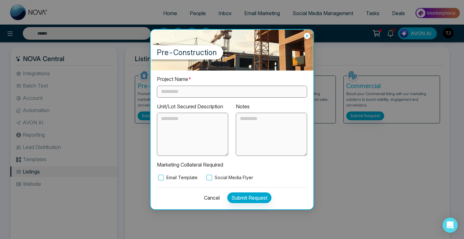
click at [210, 96] on input "text" at bounding box center [232, 92] width 150 height 12
click at [225, 177] on label "Social Media Flyer" at bounding box center [229, 177] width 48 height 7
click at [308, 36] on icon at bounding box center [307, 36] width 6 height 6
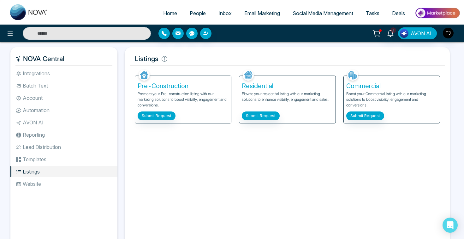
click at [26, 109] on li "Automation" at bounding box center [63, 110] width 107 height 11
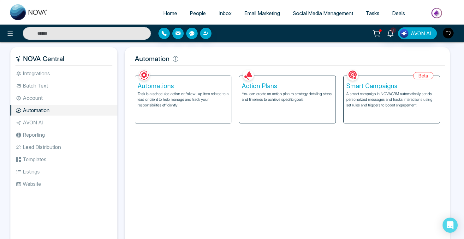
click at [361, 83] on h5 "Smart Campaigns" at bounding box center [391, 86] width 91 height 8
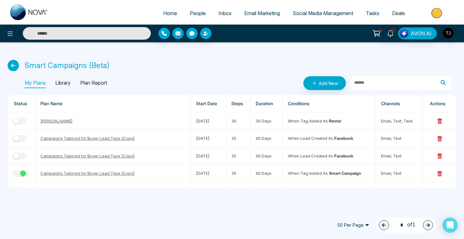
click at [67, 81] on p "Library" at bounding box center [62, 83] width 15 height 10
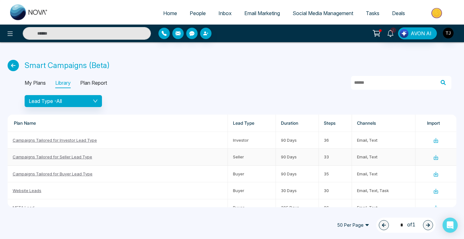
click at [60, 158] on link "Campaigns Tailored for Seller Lead Type" at bounding box center [52, 157] width 79 height 5
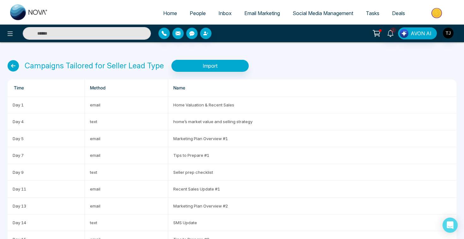
click at [190, 11] on span "People" at bounding box center [198, 13] width 16 height 6
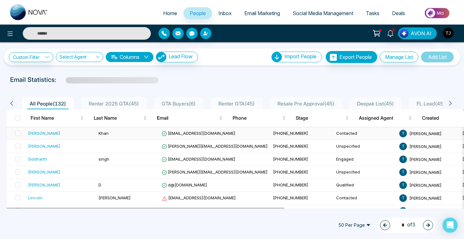
click at [35, 132] on div "[PERSON_NAME]" at bounding box center [44, 133] width 32 height 6
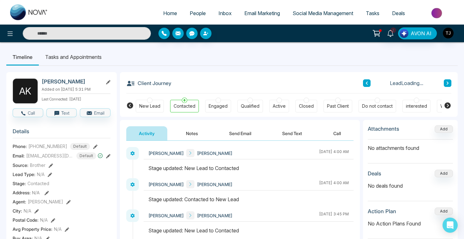
click at [240, 137] on button "Send Email" at bounding box center [239, 133] width 47 height 14
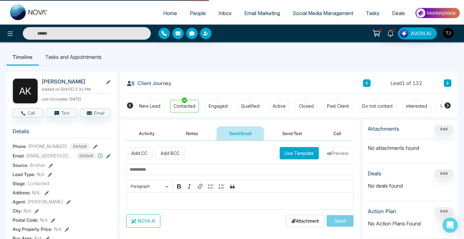
click at [185, 199] on p "Editor editing area: main" at bounding box center [240, 201] width 220 height 8
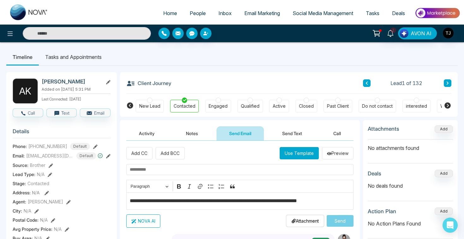
click at [237, 203] on p "**********" at bounding box center [240, 201] width 220 height 8
click at [244, 201] on p "**********" at bounding box center [240, 201] width 220 height 8
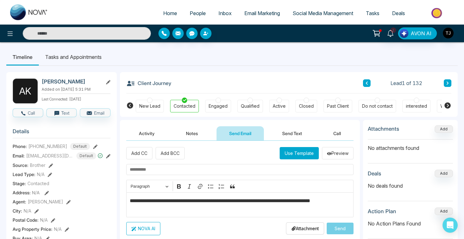
click at [156, 229] on button "NOVA AI" at bounding box center [143, 228] width 34 height 13
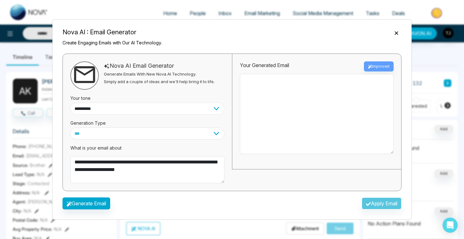
click at [108, 109] on select "**********" at bounding box center [147, 109] width 154 height 12
select select "**********"
click at [114, 112] on select "**********" at bounding box center [147, 109] width 154 height 12
click at [100, 206] on button "Generate Email" at bounding box center [86, 204] width 48 height 12
type textarea "**********"
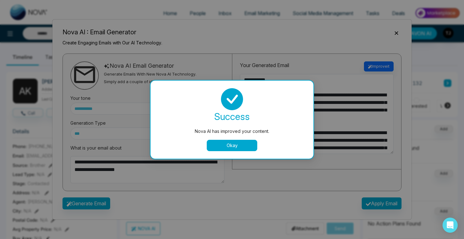
click at [235, 150] on button "Okay" at bounding box center [232, 145] width 50 height 11
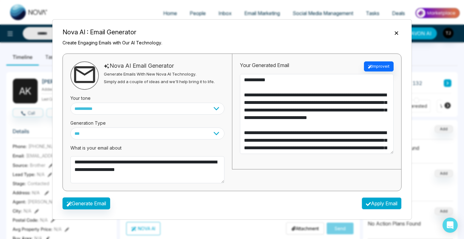
click at [373, 203] on button "Apply Email" at bounding box center [381, 204] width 40 height 12
type textarea "**********"
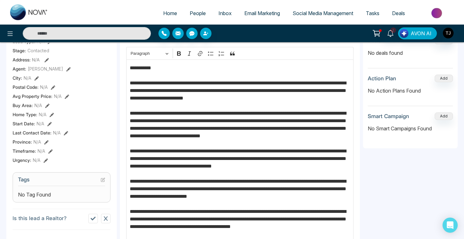
scroll to position [125, 0]
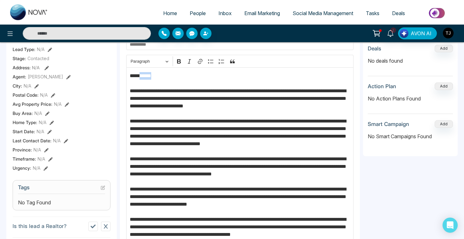
drag, startPoint x: 143, startPoint y: 75, endPoint x: 156, endPoint y: 77, distance: 13.6
click at [156, 77] on p "**********" at bounding box center [240, 227] width 220 height 310
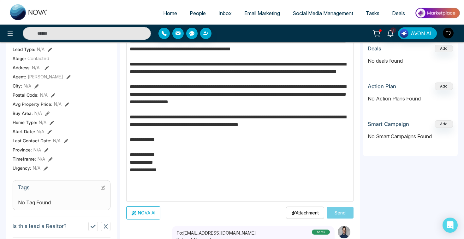
scroll to position [195, 0]
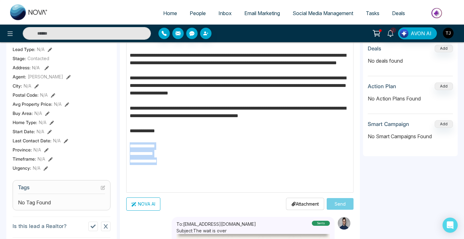
drag, startPoint x: 173, startPoint y: 185, endPoint x: 119, endPoint y: 171, distance: 55.0
click at [119, 171] on div "**********" at bounding box center [231, 166] width 451 height 451
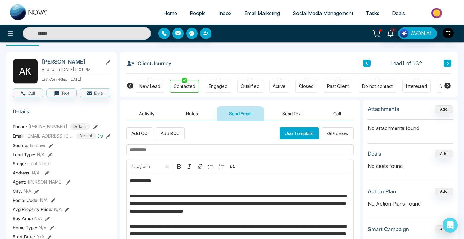
scroll to position [0, 0]
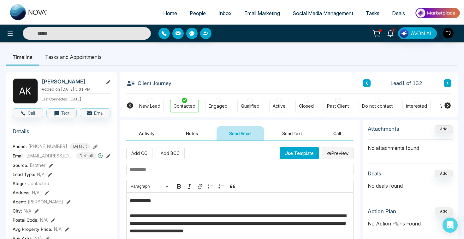
click at [333, 155] on button "Preview" at bounding box center [338, 153] width 32 height 12
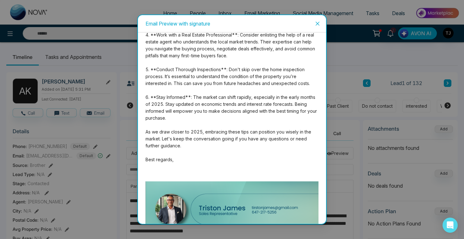
scroll to position [195, 0]
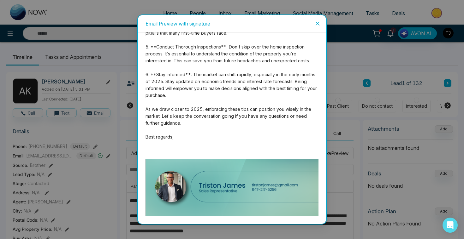
click at [318, 21] on icon "close" at bounding box center [317, 23] width 5 height 5
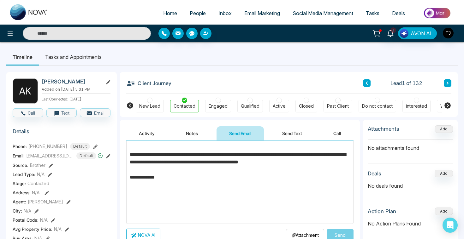
scroll to position [282, 0]
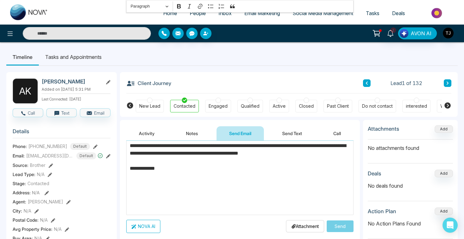
click at [144, 212] on div "**********" at bounding box center [239, 62] width 227 height 305
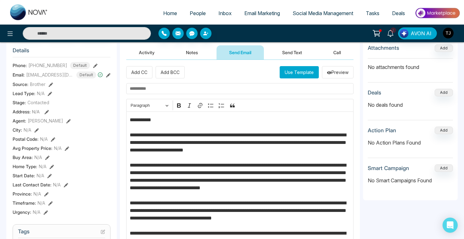
scroll to position [105, 0]
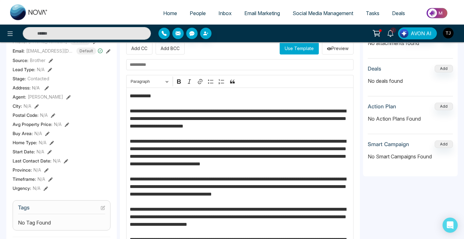
click at [265, 17] on link "Email Marketing" at bounding box center [262, 13] width 48 height 12
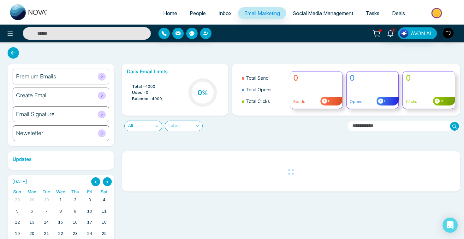
click at [24, 98] on h6 "Create Email" at bounding box center [32, 95] width 32 height 7
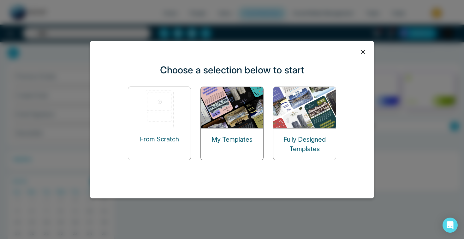
click at [137, 141] on div "From Scratch" at bounding box center [159, 139] width 62 height 22
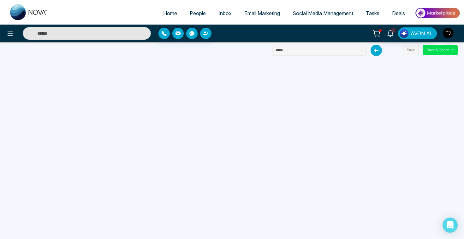
drag, startPoint x: 292, startPoint y: 49, endPoint x: 228, endPoint y: 47, distance: 64.1
click at [228, 47] on div "Home People Inbox Email Marketing Social Media Management Tasks Deals 1 AVON AI…" at bounding box center [232, 119] width 464 height 239
type input "**********"
click at [441, 54] on button "Save & Continue" at bounding box center [439, 50] width 35 height 10
click at [436, 53] on button "Save & Continue" at bounding box center [439, 50] width 35 height 10
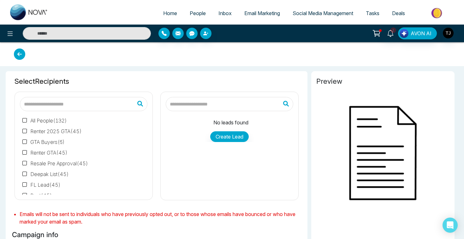
type input "**********"
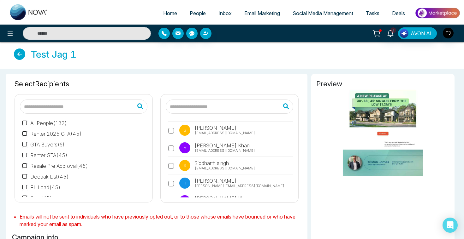
scroll to position [11, 0]
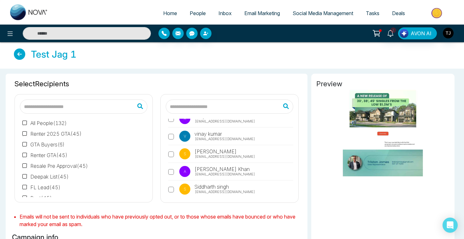
click at [226, 109] on input "text" at bounding box center [229, 107] width 127 height 14
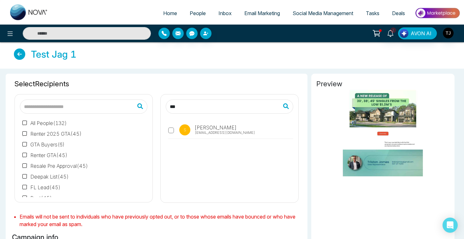
type input "***"
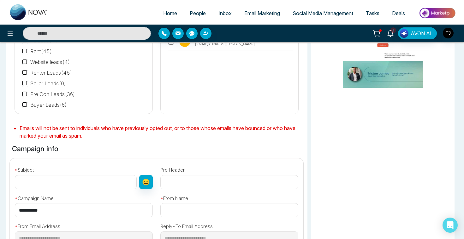
scroll to position [118, 0]
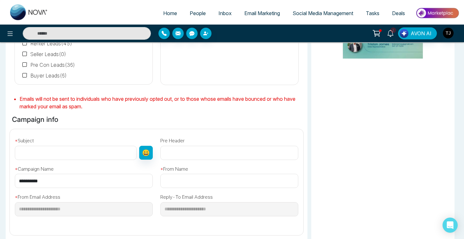
click at [52, 156] on input "text" at bounding box center [76, 153] width 122 height 14
type input "**********"
click at [180, 184] on input "text" at bounding box center [229, 181] width 138 height 14
type input "********"
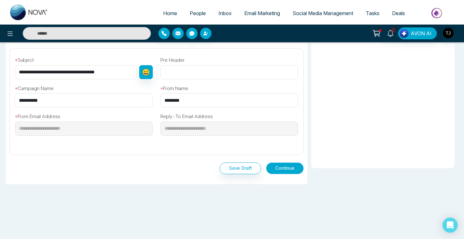
click at [284, 167] on button "Continue" at bounding box center [285, 169] width 38 height 12
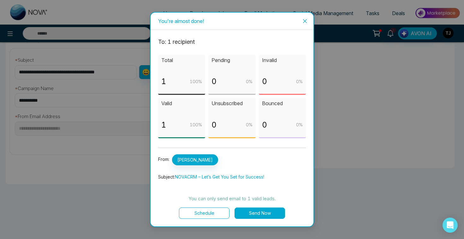
click at [250, 214] on button "Send Now" at bounding box center [259, 213] width 50 height 11
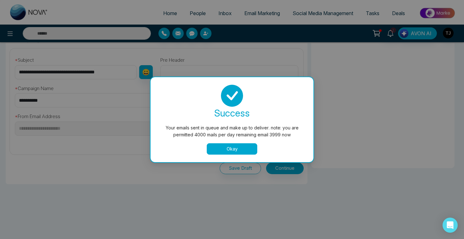
click at [227, 149] on button "Okay" at bounding box center [232, 149] width 50 height 11
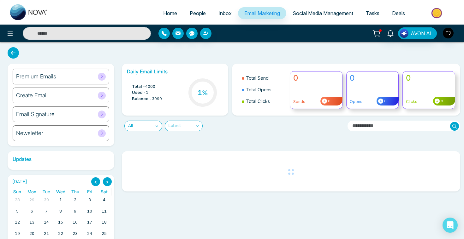
click at [203, 12] on link "People" at bounding box center [197, 13] width 29 height 12
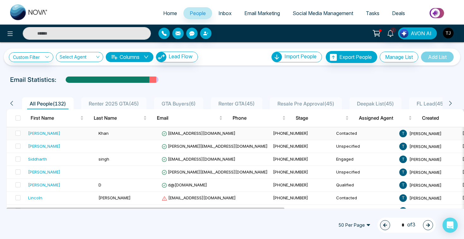
click at [32, 136] on div "[PERSON_NAME]" at bounding box center [44, 133] width 32 height 6
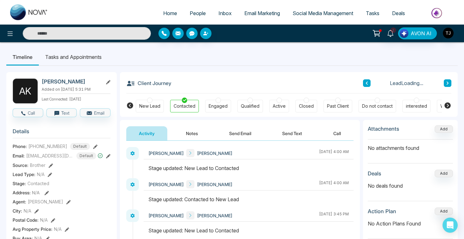
click at [241, 134] on button "Send Email" at bounding box center [239, 133] width 47 height 14
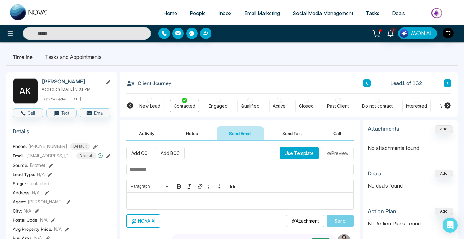
click at [300, 156] on button "Use Template" at bounding box center [298, 153] width 39 height 12
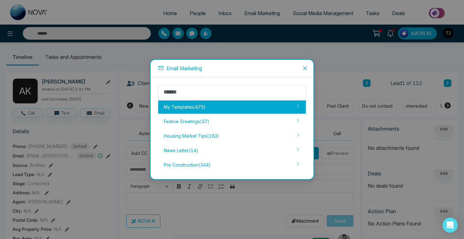
click at [218, 109] on div "My Templates ( 475 )" at bounding box center [232, 107] width 148 height 13
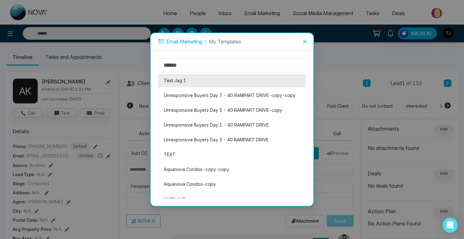
click at [180, 80] on li "Test Jag 1" at bounding box center [232, 80] width 148 height 13
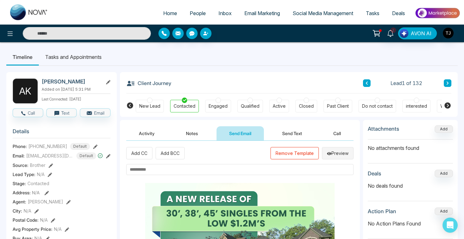
click at [332, 156] on button "Preview" at bounding box center [338, 153] width 32 height 12
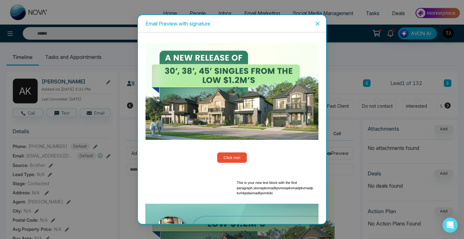
click at [317, 22] on icon "close" at bounding box center [317, 23] width 5 height 5
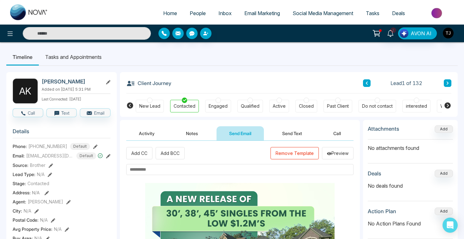
click at [164, 172] on input "text" at bounding box center [239, 169] width 227 height 11
click at [144, 157] on button "Add CC" at bounding box center [139, 153] width 26 height 12
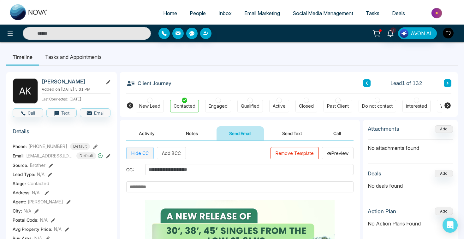
click at [144, 154] on button "Hide CC" at bounding box center [139, 153] width 27 height 12
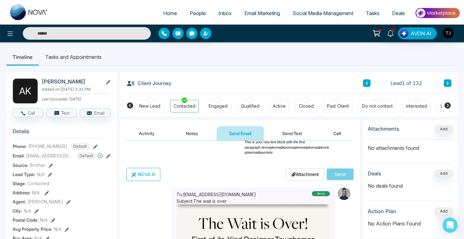
scroll to position [194, 0]
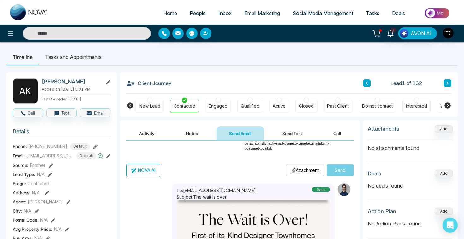
click at [165, 12] on span "Home" at bounding box center [170, 13] width 14 height 6
select select "*"
